Goal: Check status

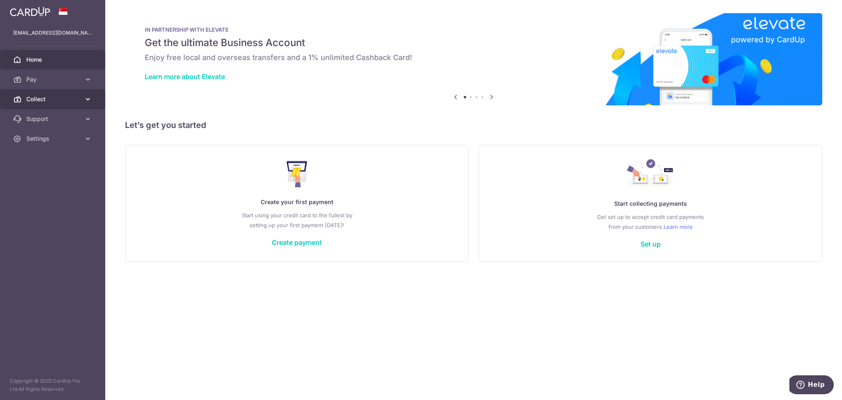
click at [45, 101] on span "Collect" at bounding box center [53, 99] width 54 height 8
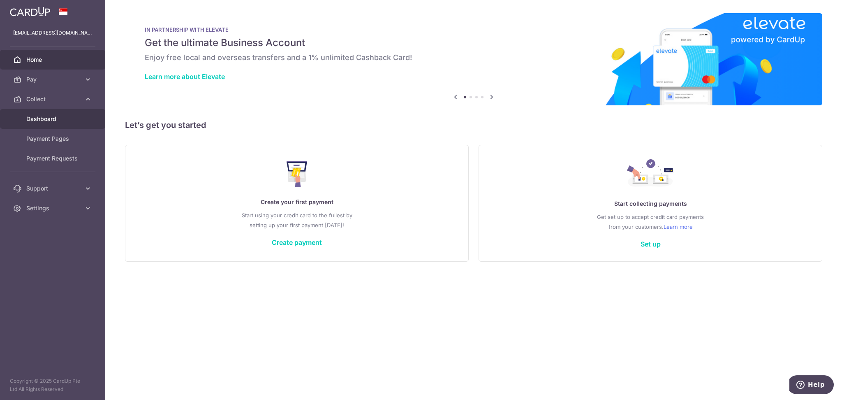
click at [51, 116] on span "Dashboard" at bounding box center [53, 119] width 54 height 8
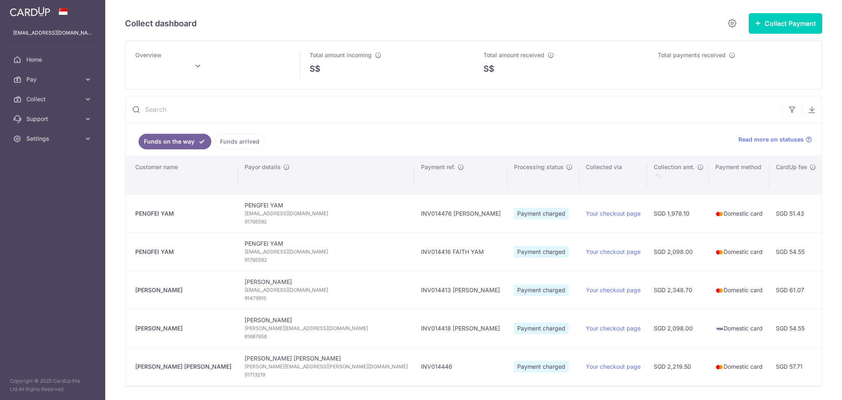
click at [241, 147] on link "Funds arrived" at bounding box center [240, 142] width 50 height 16
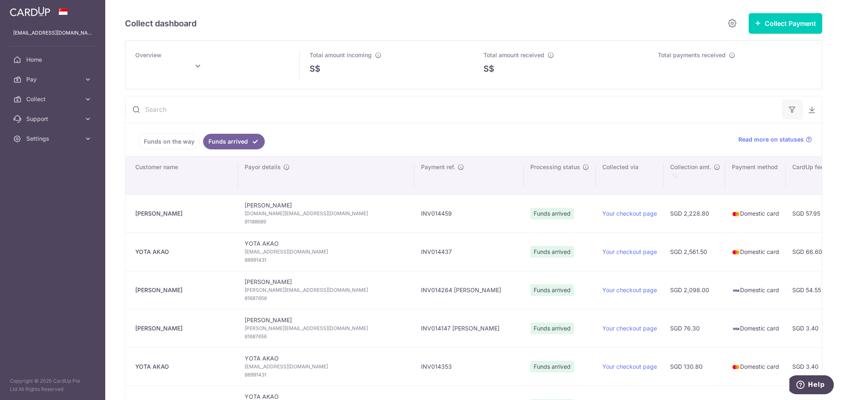
click at [788, 112] on icon "button" at bounding box center [792, 109] width 8 height 8
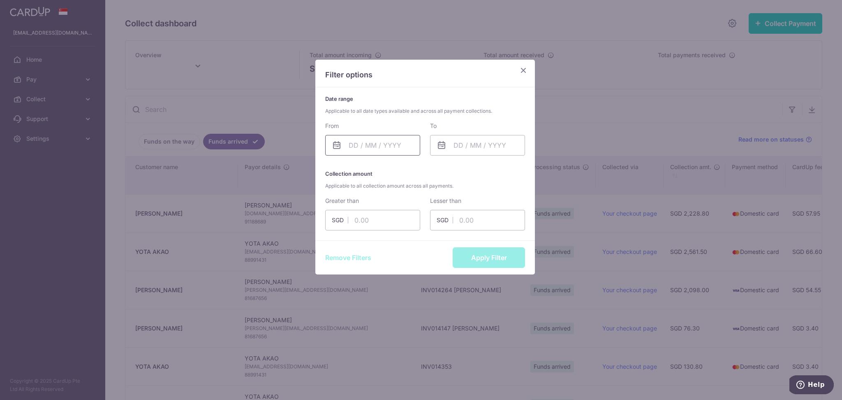
click at [379, 146] on input "text" at bounding box center [372, 145] width 95 height 21
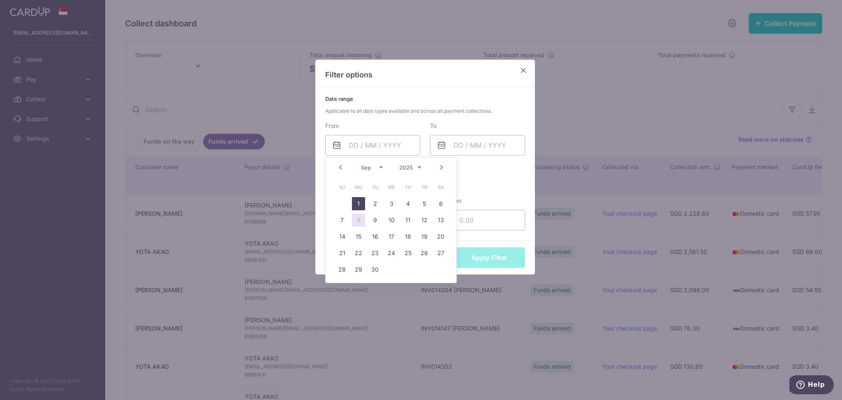
drag, startPoint x: 355, startPoint y: 206, endPoint x: 360, endPoint y: 199, distance: 8.8
click at [356, 205] on link "1" at bounding box center [358, 203] width 13 height 13
type input "[DATE]"
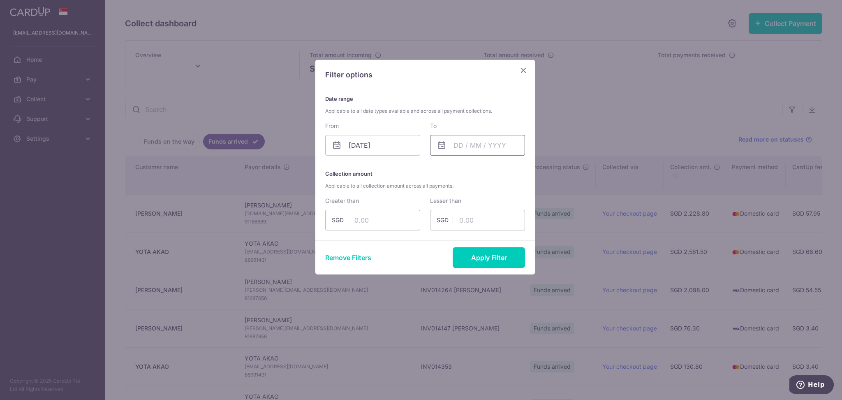
click at [440, 139] on input "text" at bounding box center [477, 145] width 95 height 21
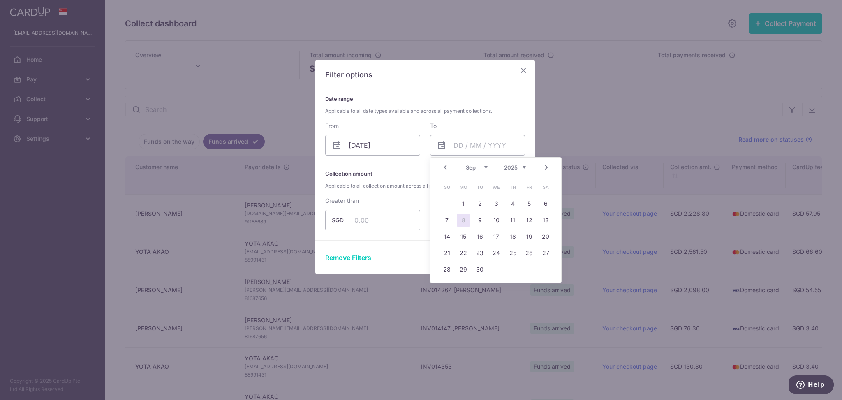
click at [463, 218] on link "8" at bounding box center [463, 219] width 13 height 13
type input "[DATE]"
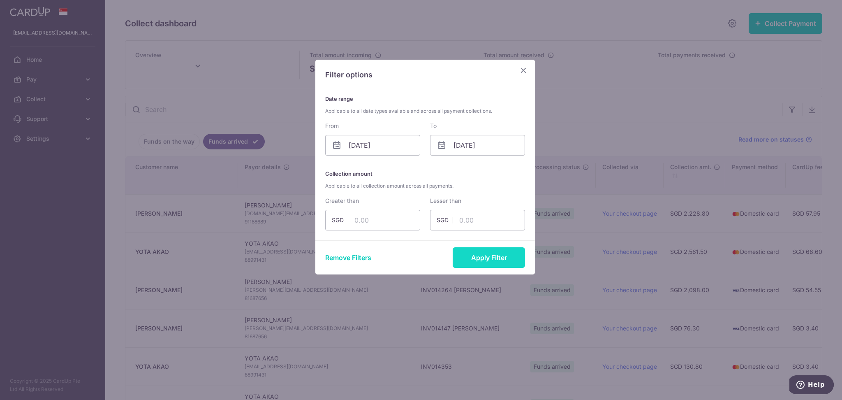
click at [502, 259] on button "Apply Filter" at bounding box center [489, 257] width 72 height 21
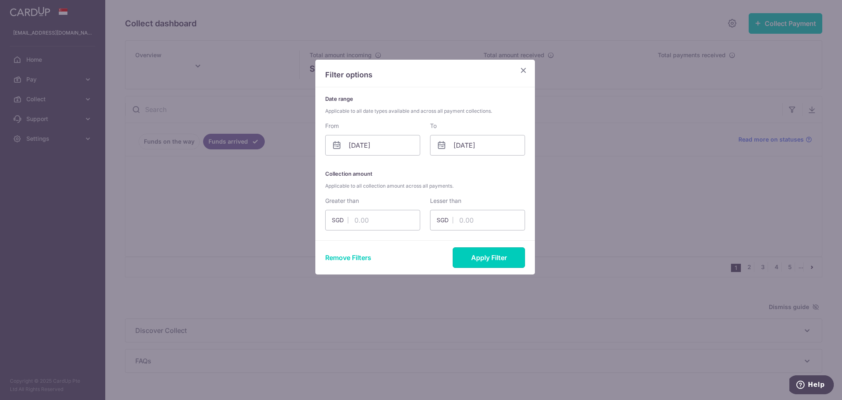
type input "[DATE]"
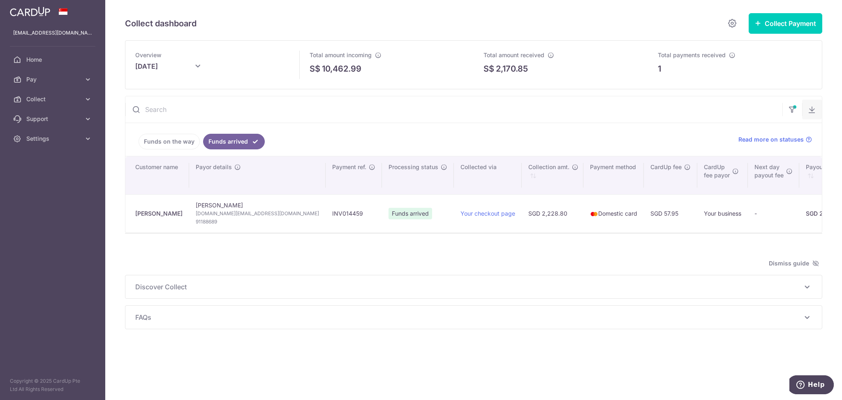
click at [806, 108] on button "button" at bounding box center [812, 109] width 20 height 20
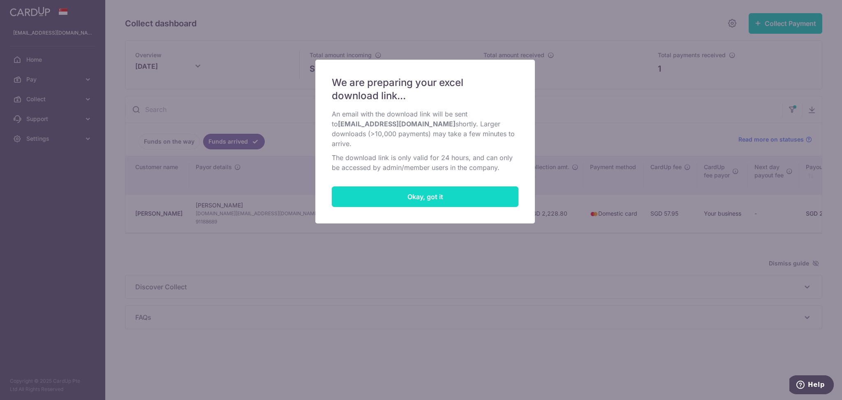
click at [470, 191] on button "Okay, got it" at bounding box center [425, 196] width 187 height 21
